Goal: Check status: Check status

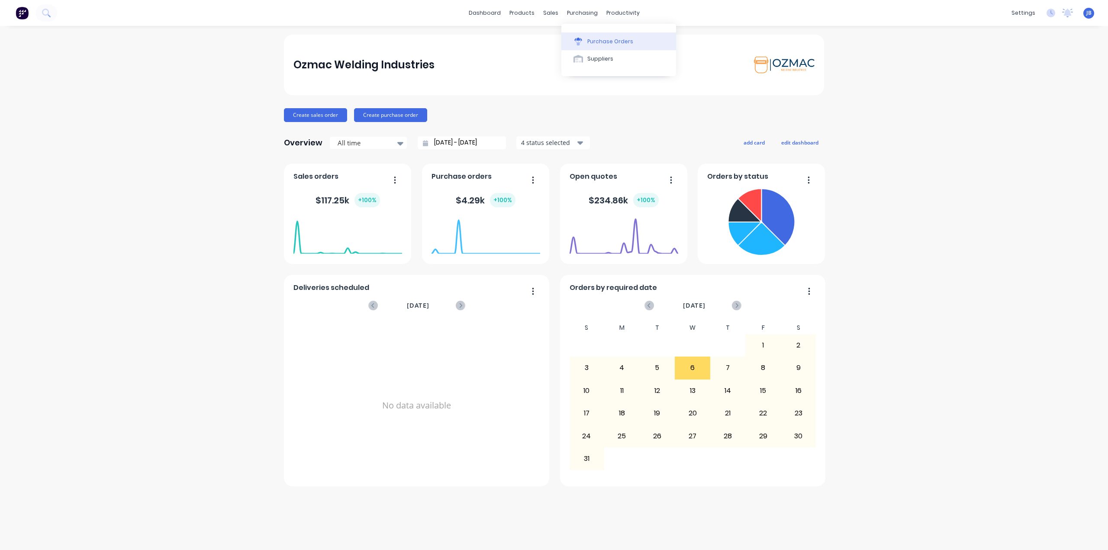
click at [594, 45] on div "Purchase Orders" at bounding box center [611, 42] width 46 height 8
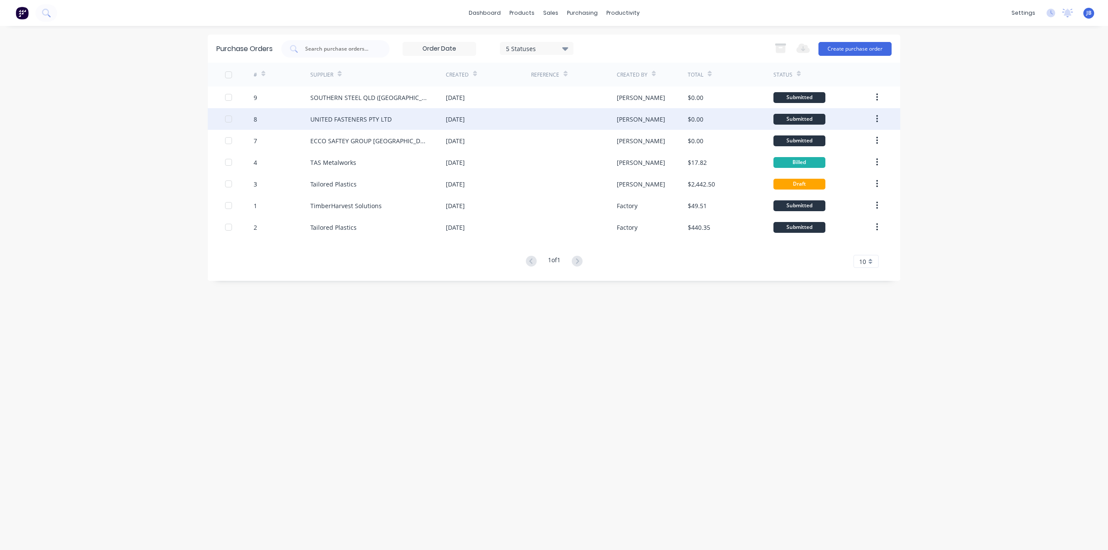
click at [465, 122] on div "[DATE]" at bounding box center [455, 119] width 19 height 9
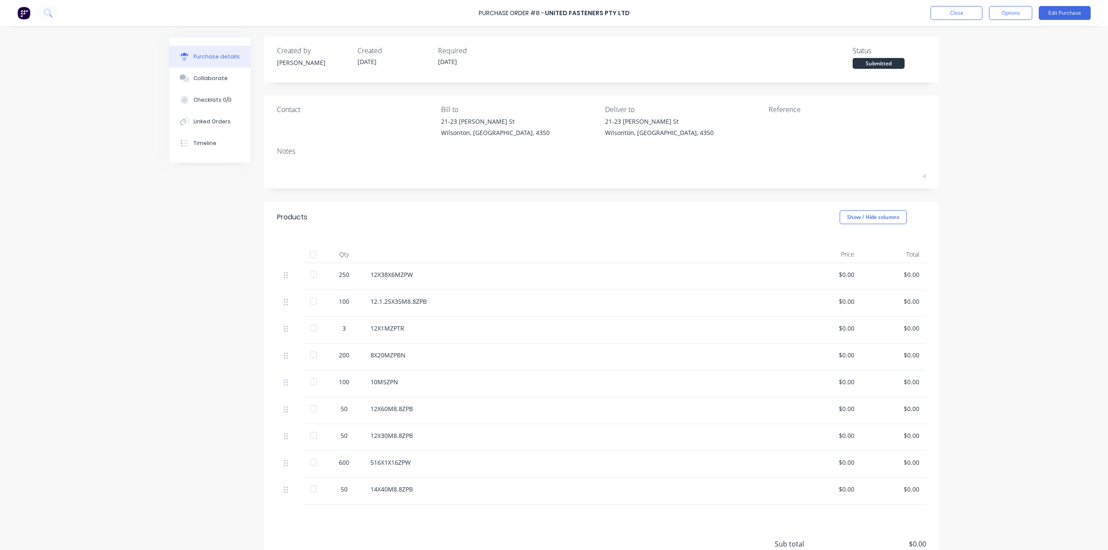
click at [503, 187] on div "Contact Bill to [STREET_ADDRESS][PERSON_NAME] Deliver to [STREET_ADDRESS][PERSO…" at bounding box center [601, 142] width 675 height 93
click at [1000, 10] on button "Options" at bounding box center [1010, 13] width 43 height 14
click at [920, 130] on div at bounding box center [848, 128] width 158 height 22
click at [901, 145] on div "Contact Bill to [STREET_ADDRESS][PERSON_NAME] Deliver to [STREET_ADDRESS][PERSO…" at bounding box center [601, 142] width 675 height 93
click at [1007, 12] on button "Options" at bounding box center [1010, 13] width 43 height 14
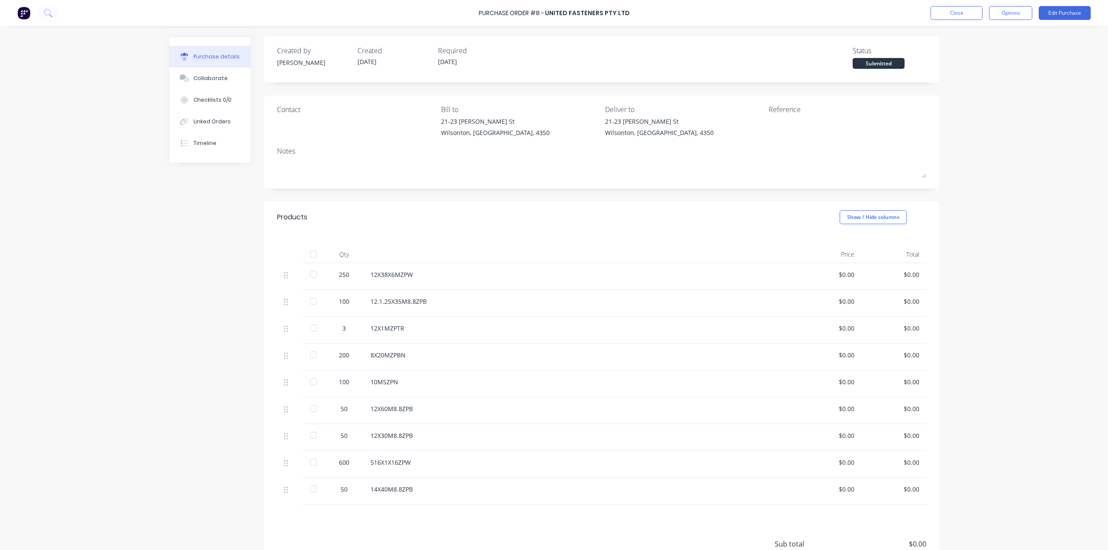
click at [1068, 55] on div "Purchase Order #8 - UNITED FASTENERS PTY LTD Close Options Edit Purchase Purcha…" at bounding box center [554, 275] width 1108 height 550
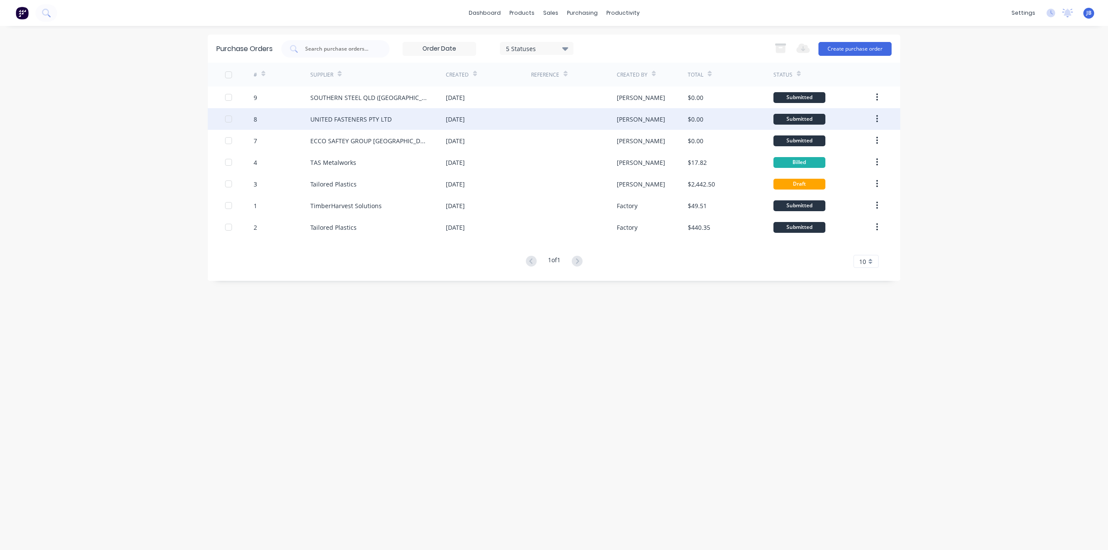
click at [365, 126] on div "UNITED FASTENERS PTY LTD" at bounding box center [378, 119] width 136 height 22
